Goal: Communication & Community: Answer question/provide support

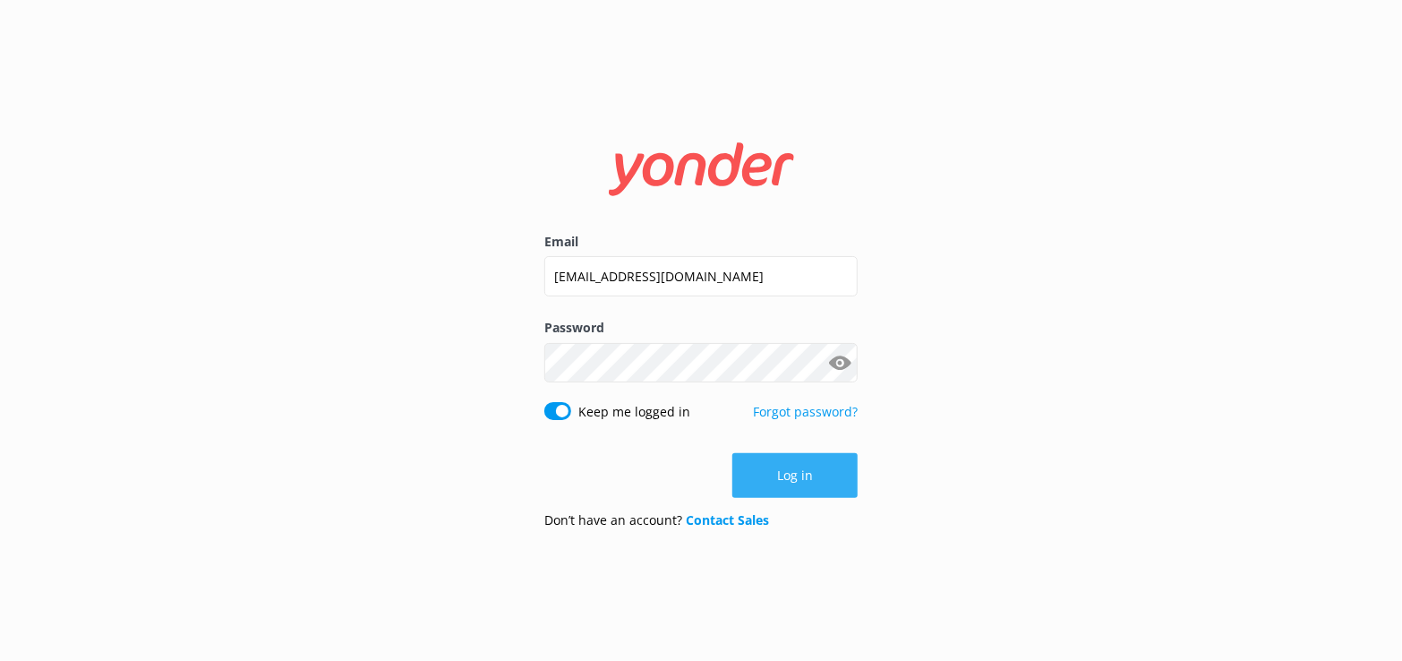
click at [804, 482] on button "Log in" at bounding box center [794, 475] width 125 height 45
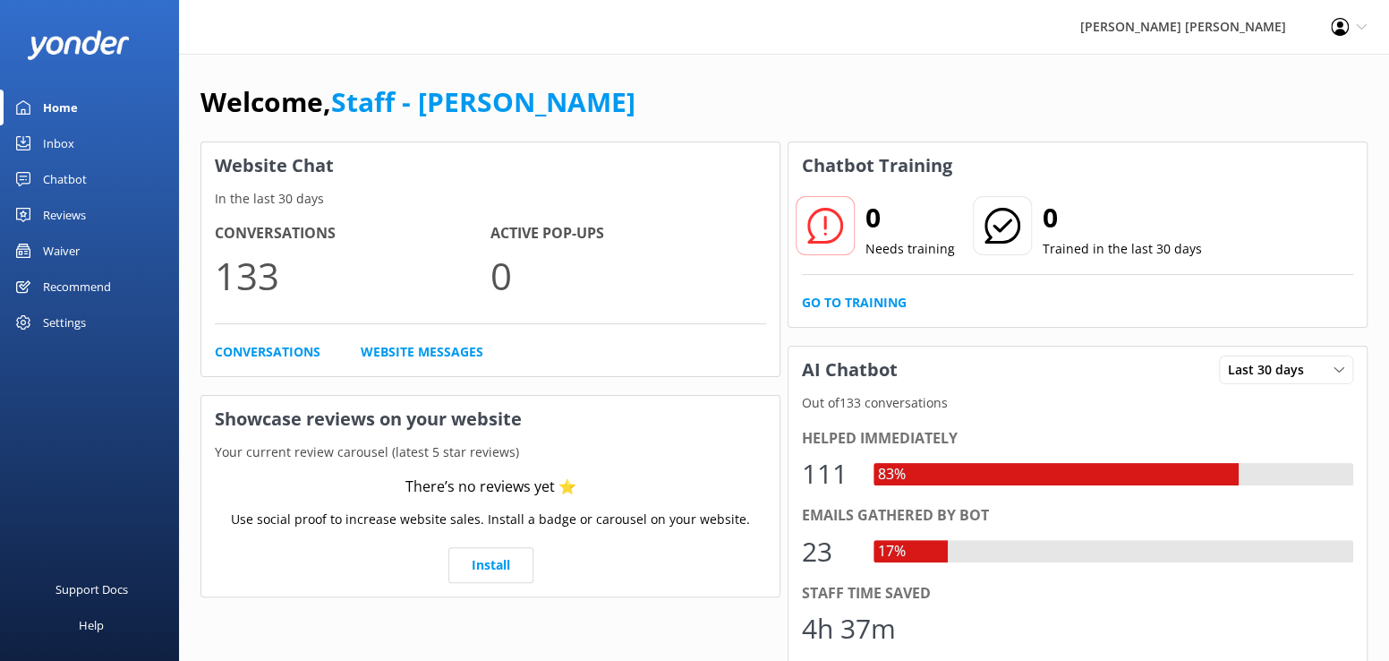
click at [65, 144] on div "Inbox" at bounding box center [58, 143] width 31 height 36
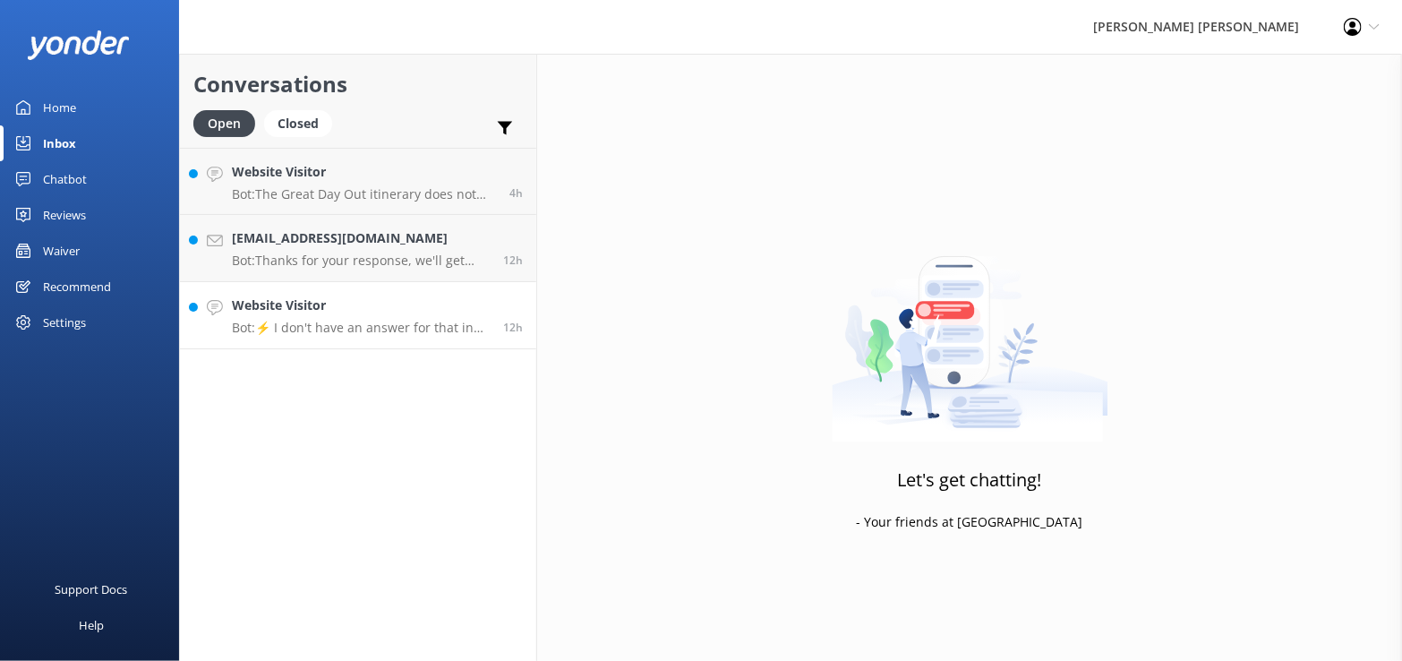
click at [372, 315] on div "Website Visitor Bot: ⚡ I don't have an answer for that in my knowledge base. Pl…" at bounding box center [361, 314] width 258 height 39
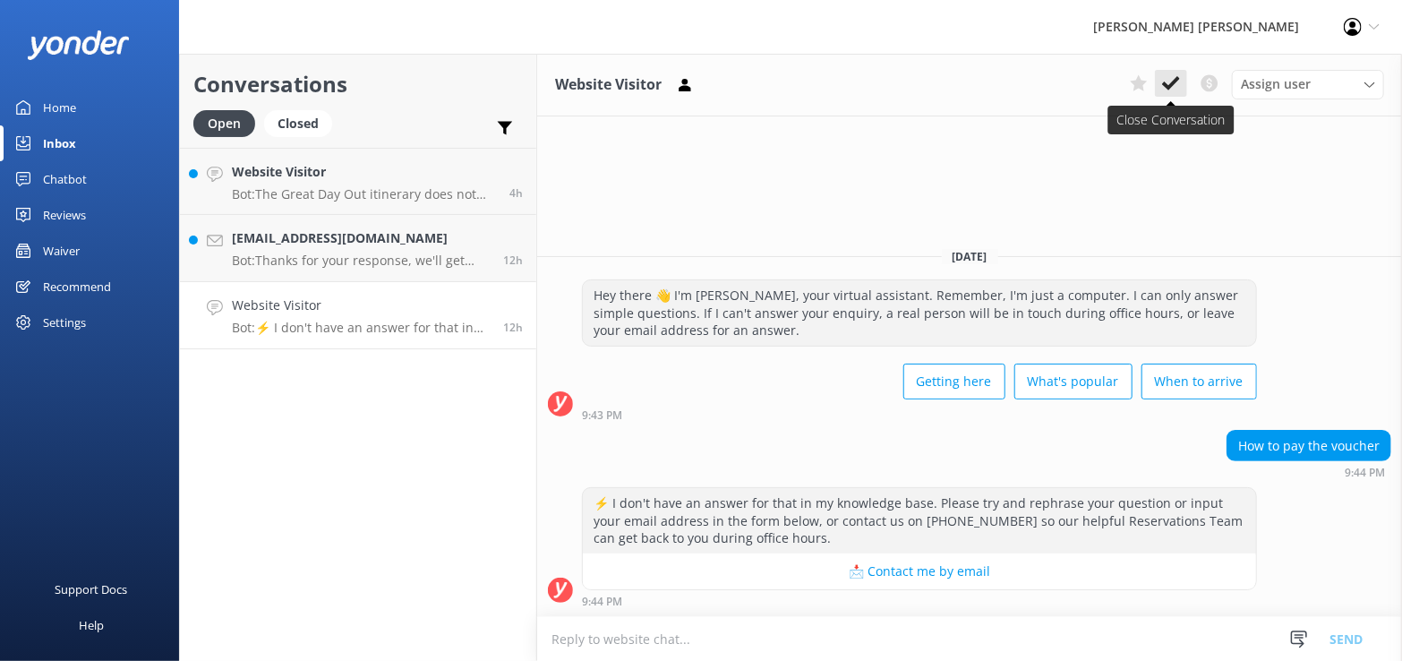
click at [1167, 91] on icon at bounding box center [1171, 83] width 18 height 18
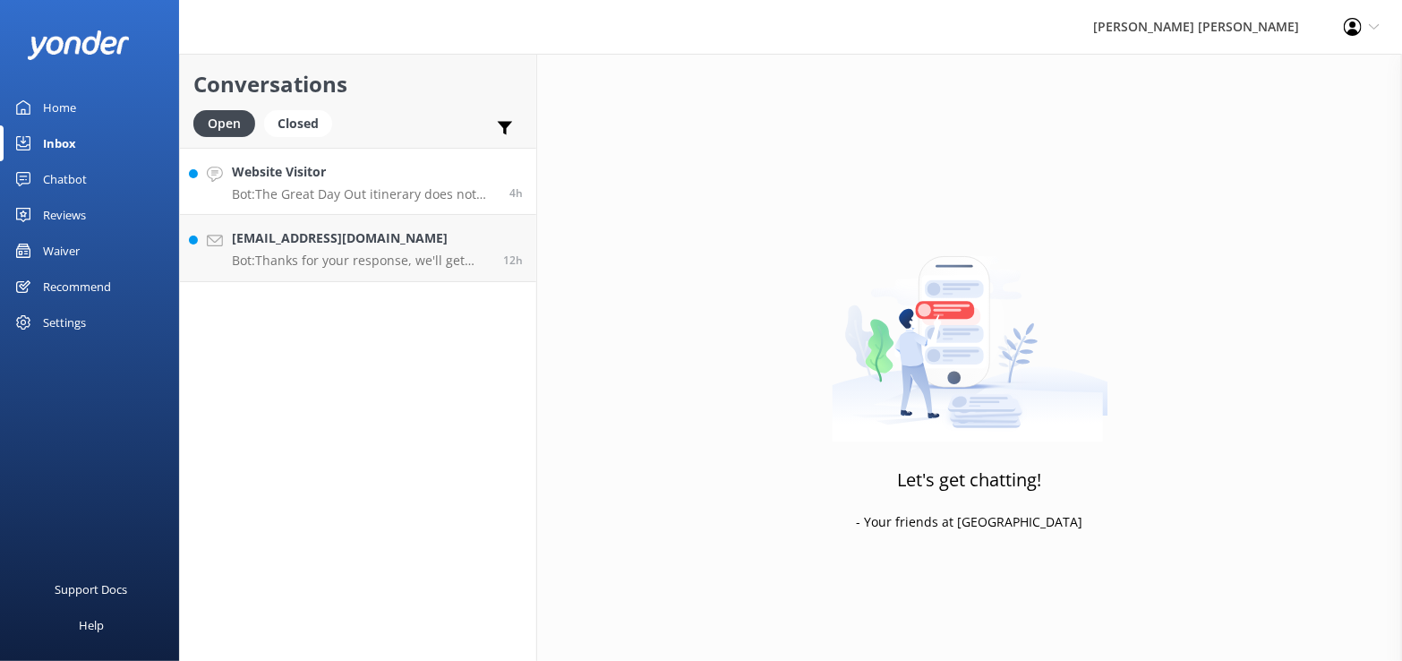
click at [352, 195] on p "Bot: The Great Day Out itinerary does not include a stop at [GEOGRAPHIC_DATA]. …" at bounding box center [364, 194] width 264 height 16
